Goal: Use online tool/utility: Utilize a website feature to perform a specific function

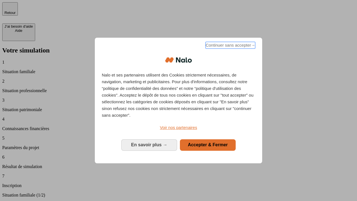
click at [230, 46] on span "Continuer sans accepter →" at bounding box center [231, 45] width 50 height 7
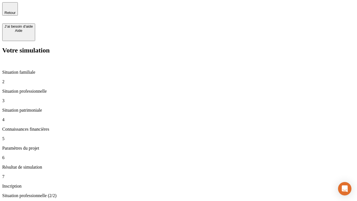
type input "30 000"
type input "1 000"
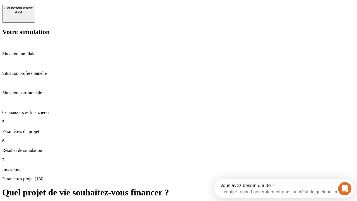
scroll to position [11, 0]
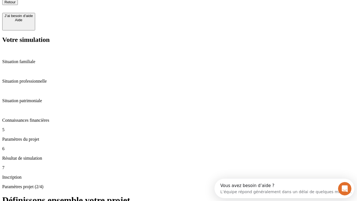
type input "65"
type input "5 000"
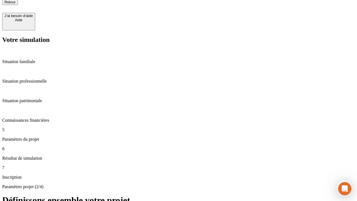
type input "640"
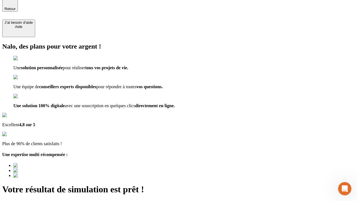
type input "[EMAIL_ADDRESS][DOMAIN_NAME]"
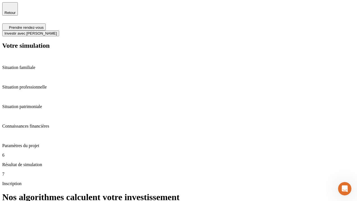
scroll to position [2, 0]
